Goal: Transaction & Acquisition: Book appointment/travel/reservation

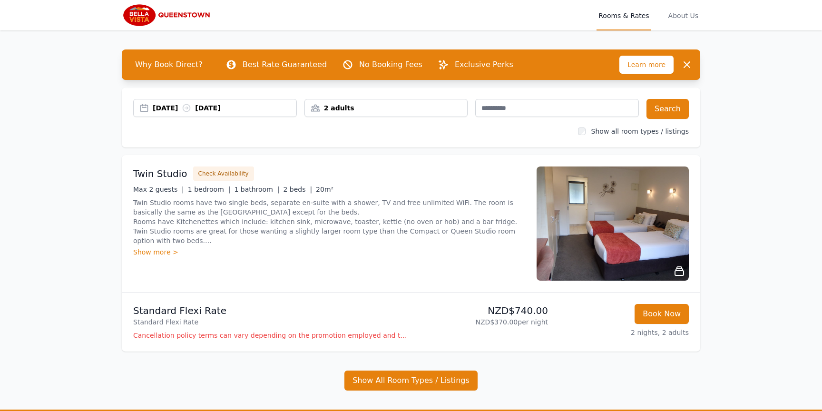
click at [244, 112] on div "28 Dec 2025 30 Dec 2025" at bounding box center [225, 108] width 144 height 10
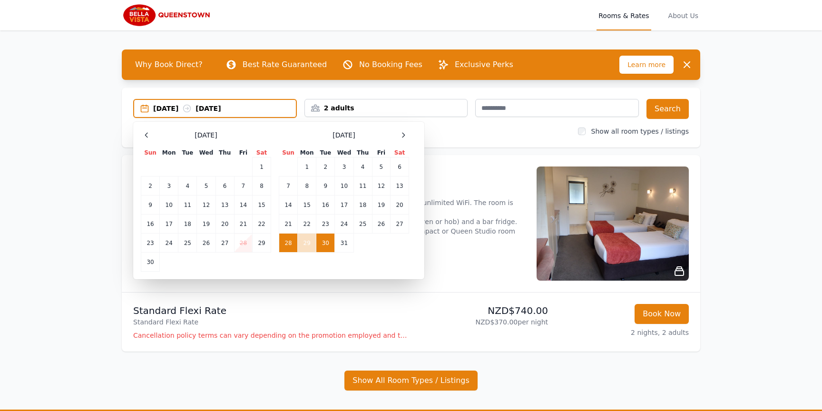
click at [377, 106] on div "2 adults" at bounding box center [386, 108] width 163 height 10
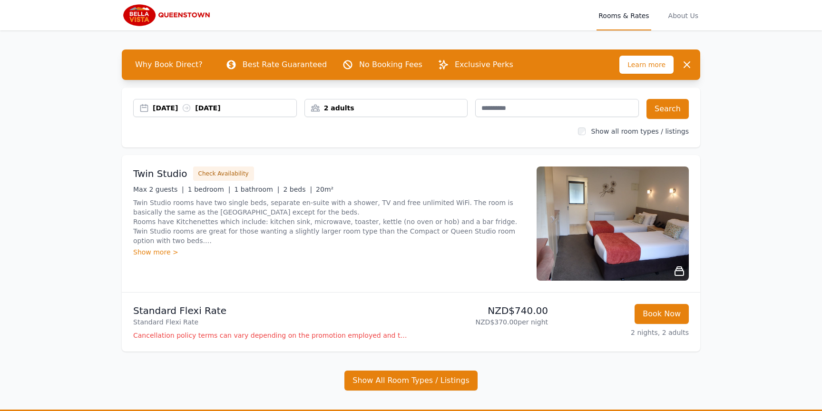
click at [377, 106] on div "2 adults" at bounding box center [386, 108] width 163 height 10
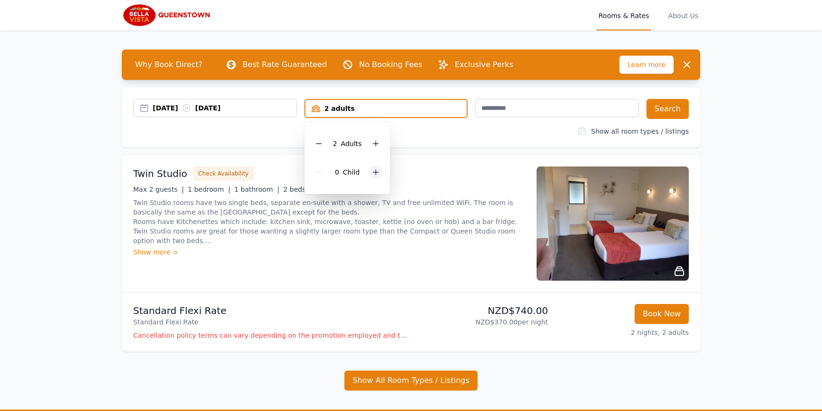
click at [379, 168] on icon at bounding box center [376, 172] width 8 height 8
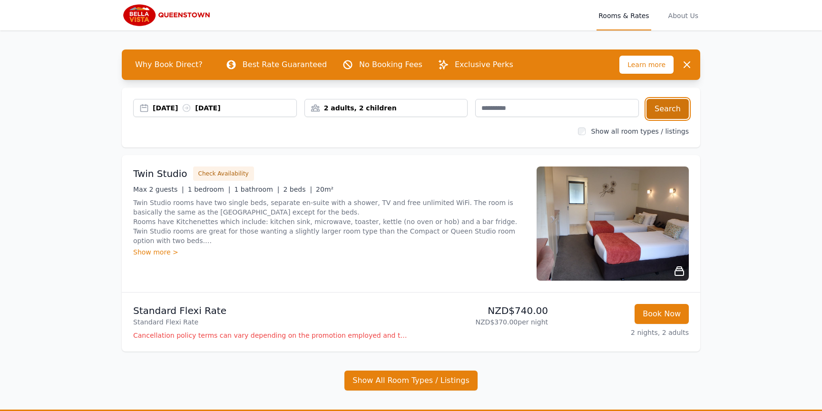
click at [659, 102] on button "Search" at bounding box center [668, 109] width 42 height 20
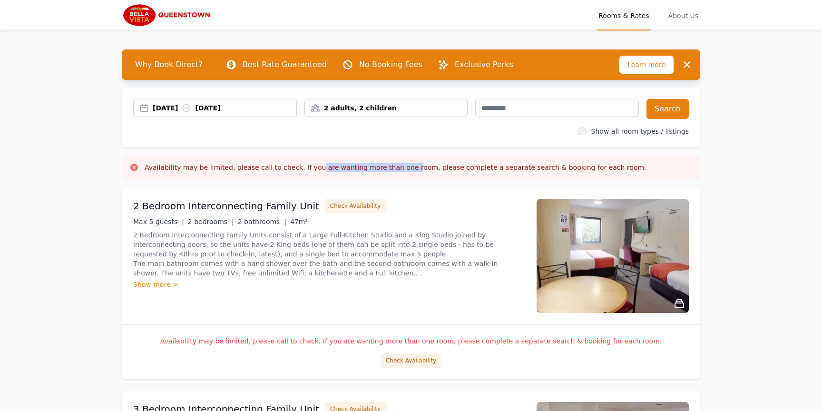
drag, startPoint x: 312, startPoint y: 166, endPoint x: 403, endPoint y: 169, distance: 91.0
click at [403, 169] on h3 "Availability may be limited, please call to check. If you are wanting more than…" at bounding box center [396, 168] width 502 height 10
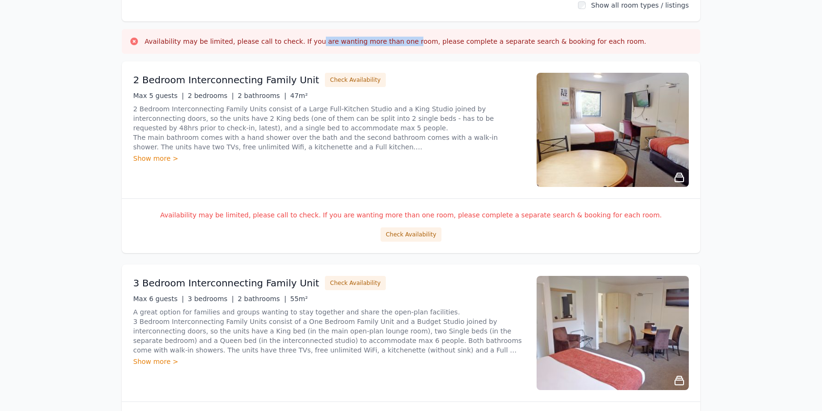
scroll to position [125, 0]
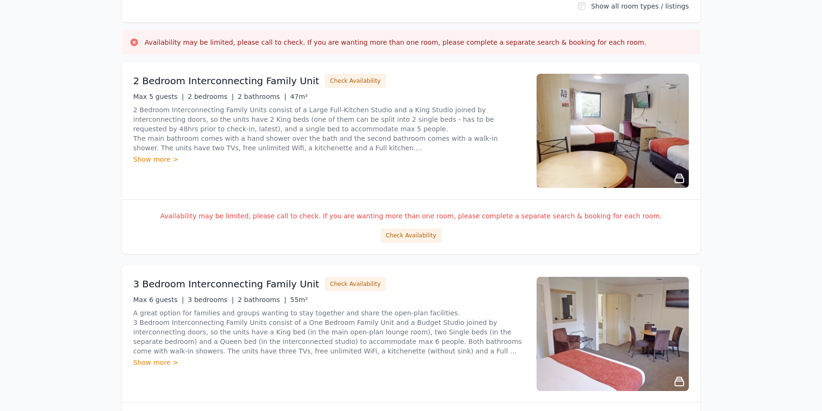
click at [247, 286] on h3 "3 Bedroom Interconnecting Family Unit" at bounding box center [226, 283] width 186 height 13
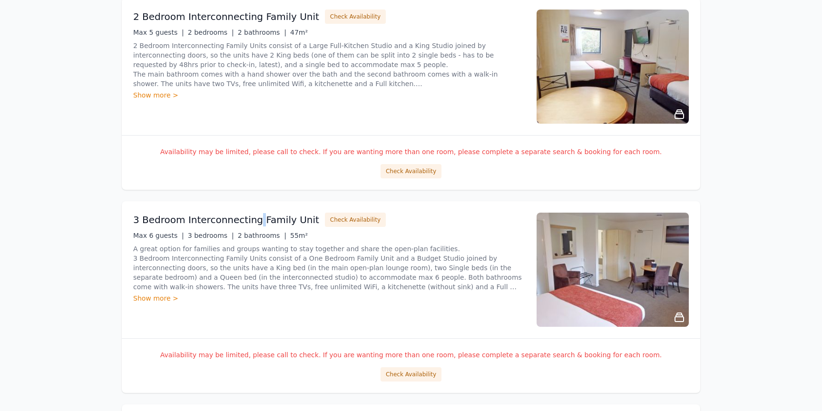
scroll to position [191, 0]
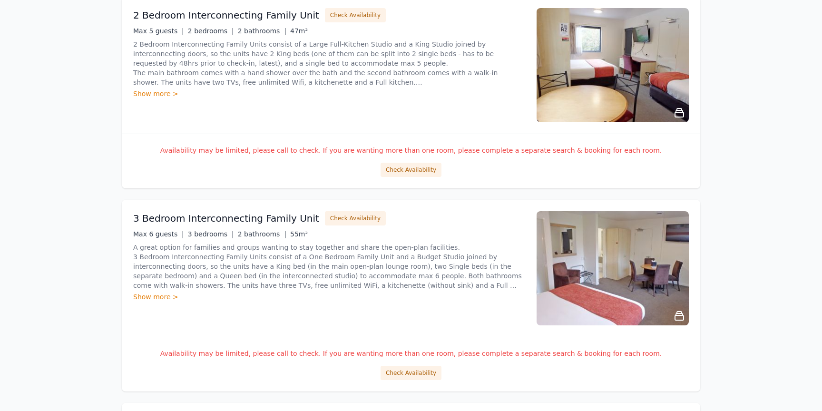
click at [677, 313] on icon at bounding box center [679, 316] width 9 height 9
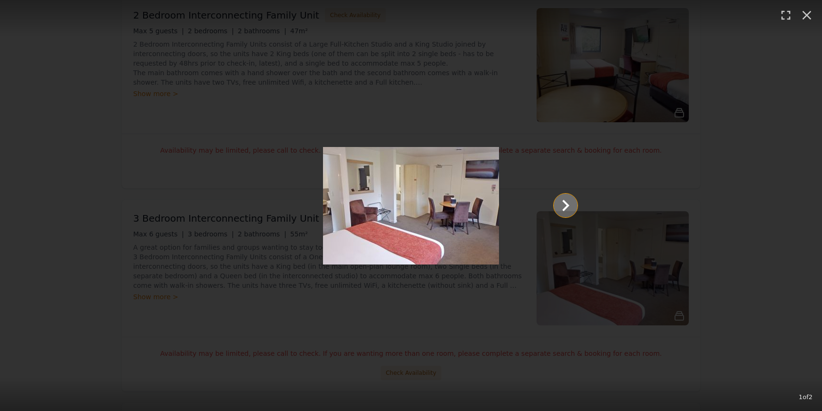
click at [577, 210] on icon "Show slide 2 of 2" at bounding box center [565, 205] width 23 height 23
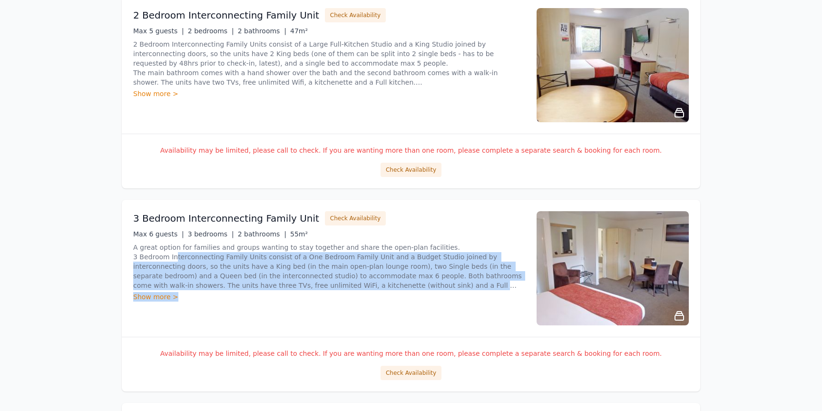
drag, startPoint x: 174, startPoint y: 256, endPoint x: 222, endPoint y: 295, distance: 61.9
click at [222, 295] on div "A great option for families and groups wanting to stay together and share the o…" at bounding box center [329, 272] width 392 height 59
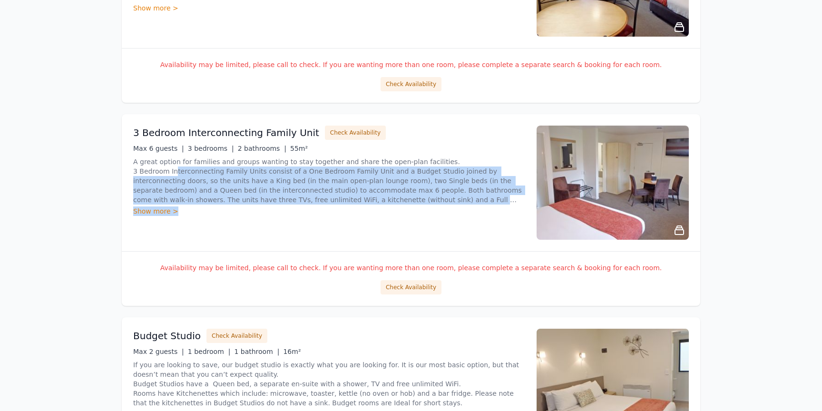
scroll to position [282, 0]
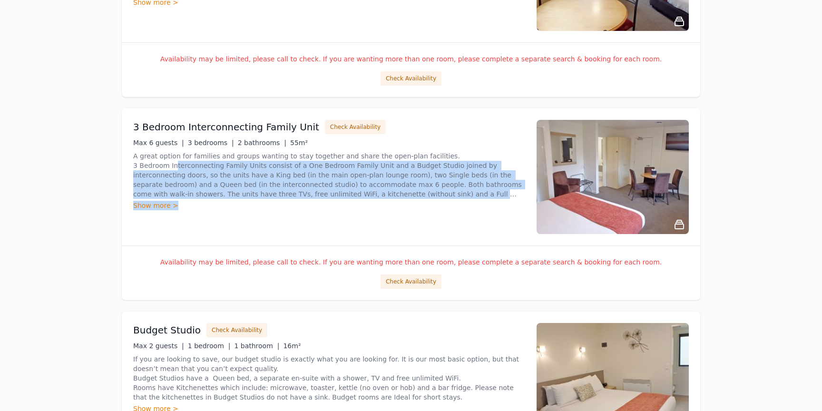
click at [373, 207] on div "Show more >" at bounding box center [329, 206] width 392 height 10
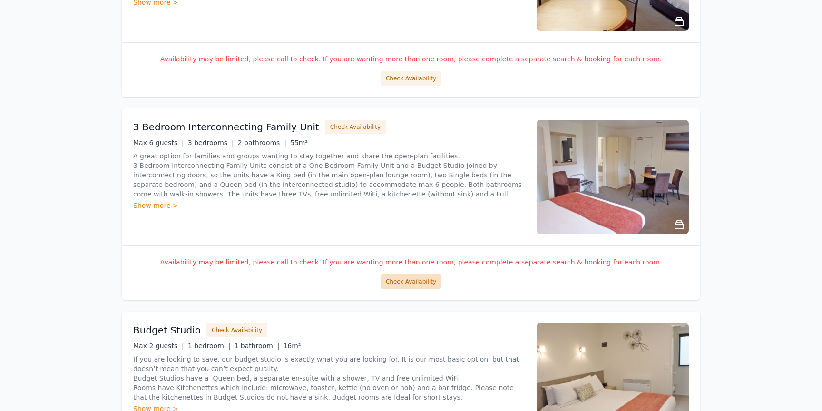
click at [397, 282] on button "Check Availability" at bounding box center [411, 282] width 61 height 14
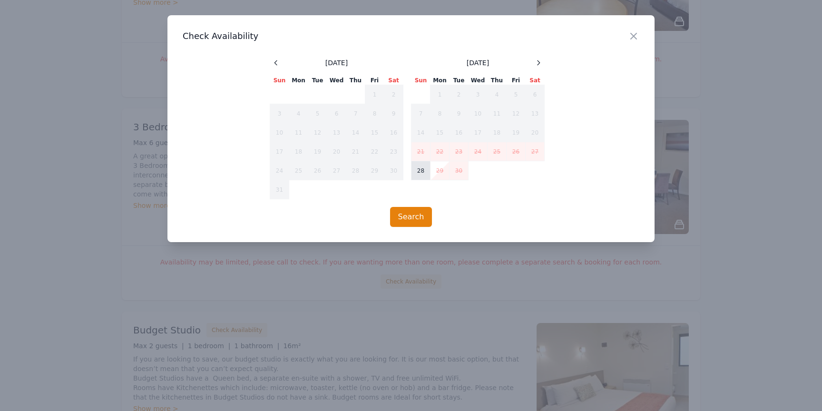
click at [421, 164] on td "28" at bounding box center [421, 170] width 19 height 19
click at [456, 172] on td "30" at bounding box center [459, 170] width 19 height 19
click at [413, 217] on button "Search" at bounding box center [411, 217] width 42 height 20
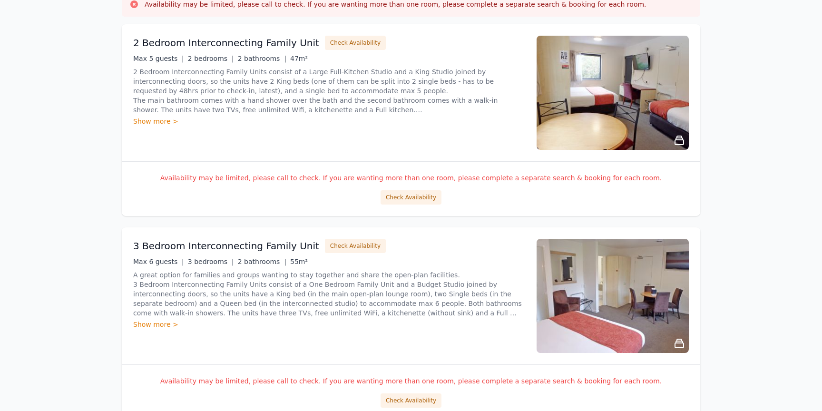
scroll to position [166, 0]
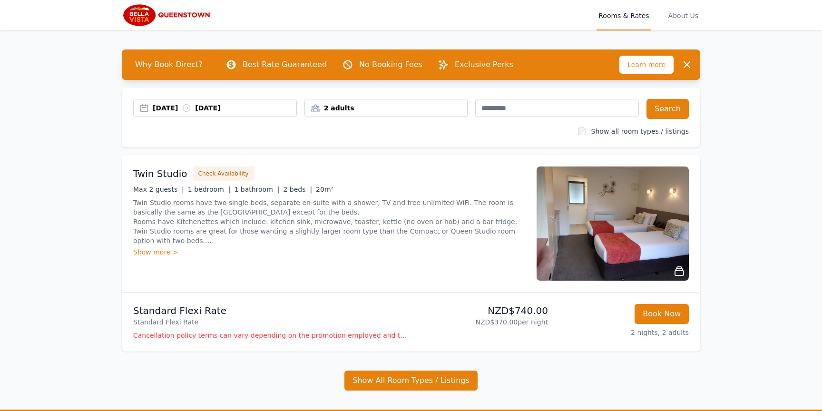
click at [363, 109] on div "2 adults" at bounding box center [386, 108] width 163 height 10
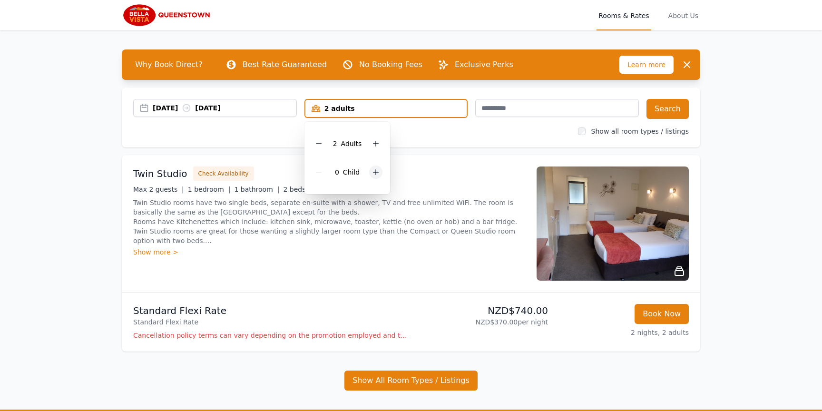
click at [376, 173] on icon at bounding box center [376, 172] width 8 height 8
click at [377, 146] on div at bounding box center [382, 143] width 13 height 13
click at [383, 172] on icon at bounding box center [383, 172] width 8 height 8
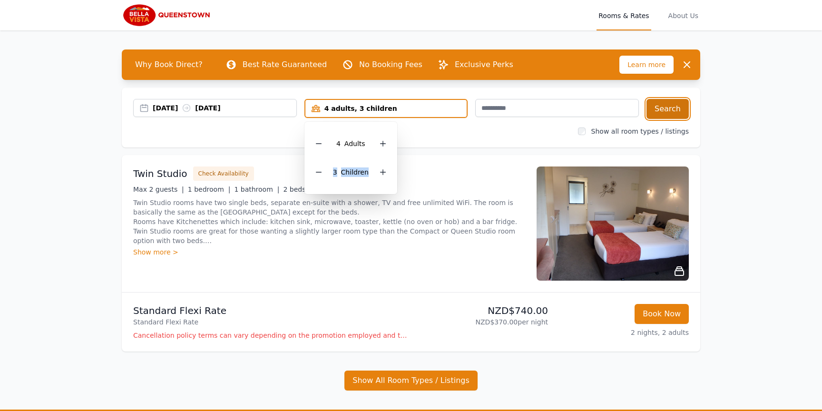
click at [675, 108] on button "Search" at bounding box center [668, 109] width 42 height 20
